Goal: Find specific page/section: Find specific page/section

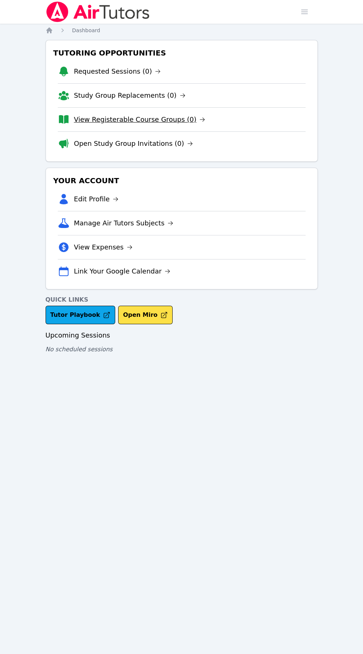
click at [168, 118] on link "View Registerable Course Groups (0)" at bounding box center [139, 119] width 131 height 10
click at [168, 146] on link "Open Study Group Invitations (0)" at bounding box center [133, 143] width 119 height 10
